Goal: Use online tool/utility: Use online tool/utility

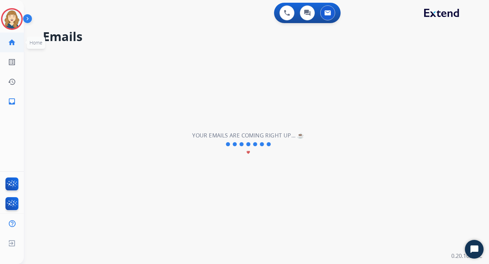
click at [11, 42] on mat-icon "home" at bounding box center [12, 42] width 8 height 8
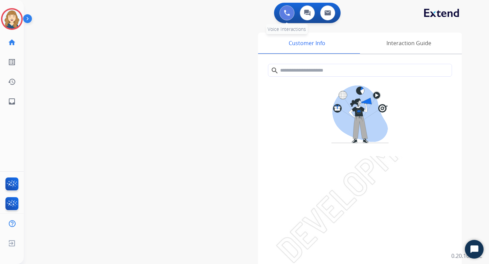
click at [285, 16] on button at bounding box center [287, 12] width 15 height 15
click at [282, 11] on button at bounding box center [287, 12] width 15 height 15
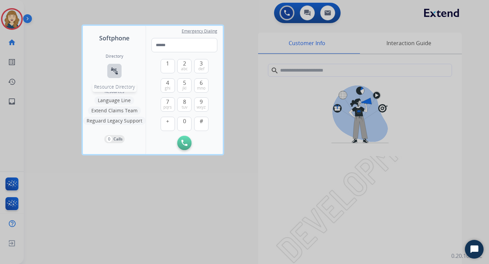
click at [114, 68] on mat-icon "connect_without_contact" at bounding box center [114, 71] width 8 height 8
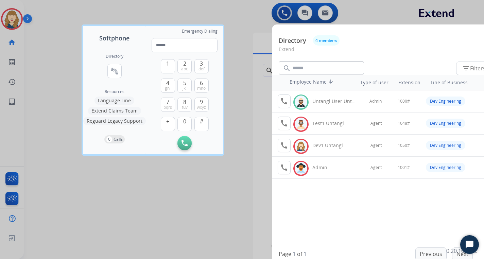
click at [251, 84] on div at bounding box center [242, 129] width 484 height 259
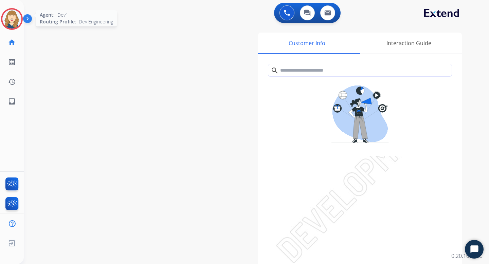
click at [15, 23] on img at bounding box center [11, 19] width 19 height 19
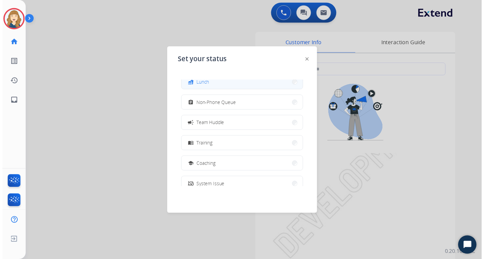
scroll to position [107, 0]
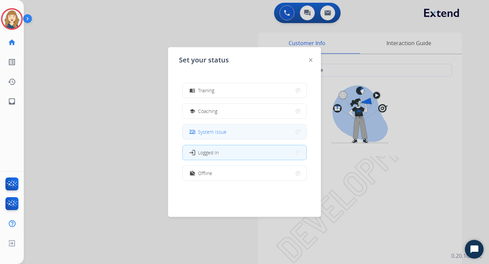
click at [245, 130] on button "phonelink_off System Issue" at bounding box center [245, 132] width 124 height 15
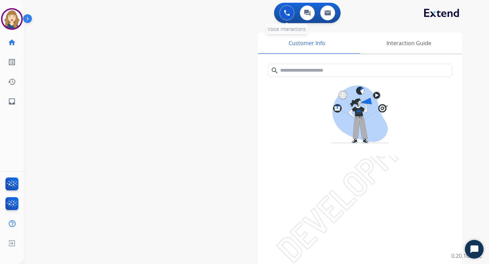
click at [288, 19] on button at bounding box center [287, 12] width 15 height 15
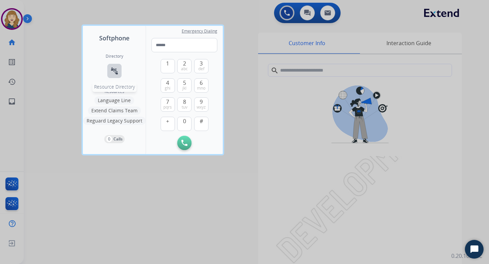
click at [116, 71] on mat-icon "connect_without_contact" at bounding box center [114, 71] width 8 height 8
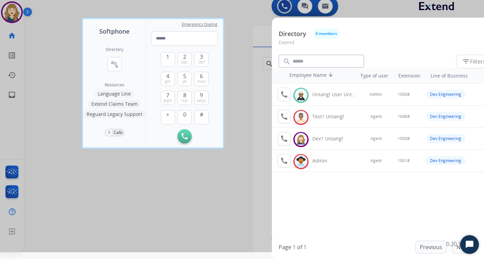
scroll to position [7, 14]
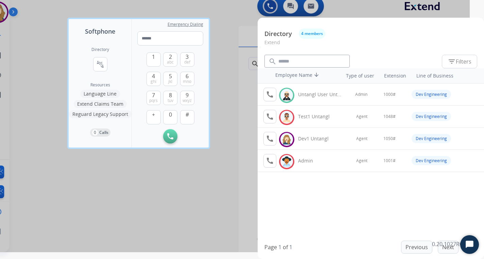
click at [215, 84] on div at bounding box center [228, 122] width 484 height 259
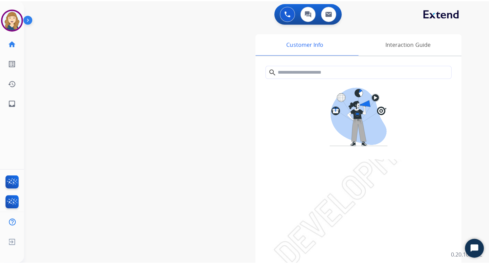
scroll to position [0, 0]
